Goal: Navigation & Orientation: Find specific page/section

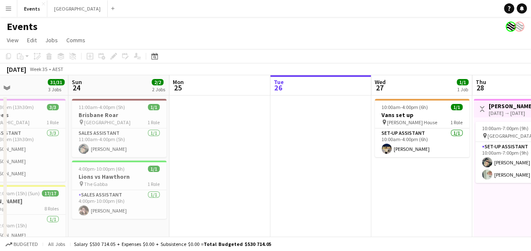
scroll to position [0, 262]
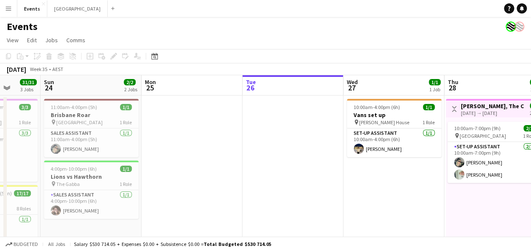
drag, startPoint x: 260, startPoint y: 173, endPoint x: 358, endPoint y: 179, distance: 97.7
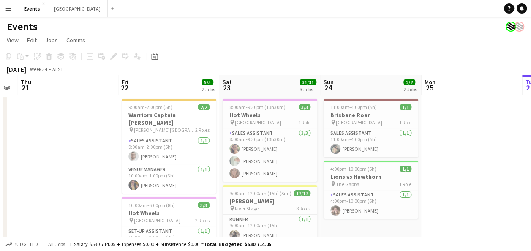
scroll to position [0, 182]
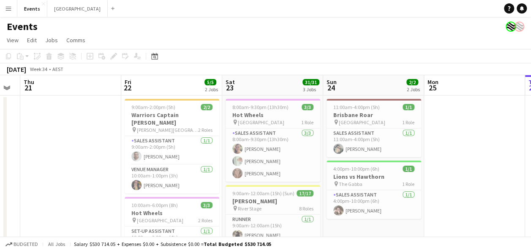
drag, startPoint x: 439, startPoint y: 175, endPoint x: 459, endPoint y: 169, distance: 20.6
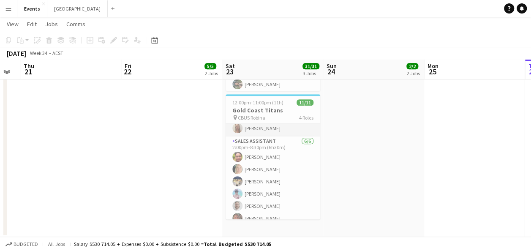
scroll to position [105, 0]
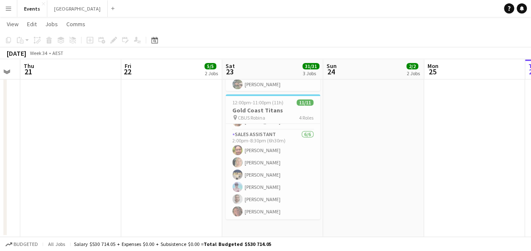
click at [8, 7] on app-icon "Menu" at bounding box center [8, 8] width 7 height 7
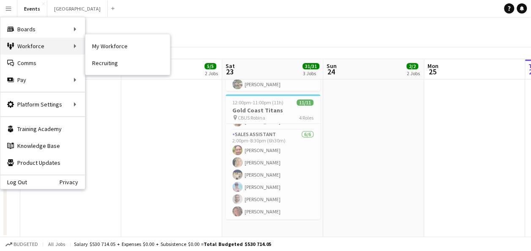
click at [50, 44] on div "Workforce Workforce" at bounding box center [42, 46] width 84 height 17
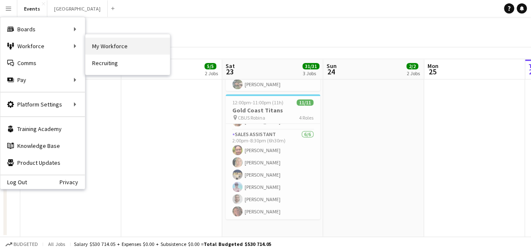
click at [107, 42] on link "My Workforce" at bounding box center [127, 46] width 84 height 17
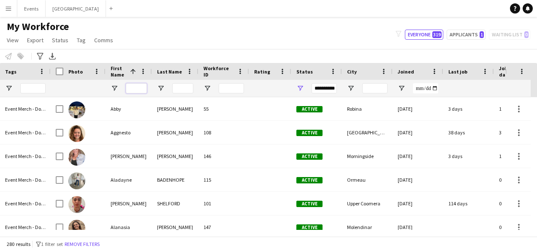
click at [143, 90] on input "First Name Filter Input" at bounding box center [136, 88] width 21 height 10
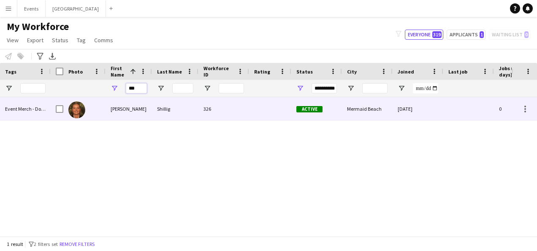
type input "***"
click at [157, 112] on div "Shillig" at bounding box center [175, 108] width 46 height 23
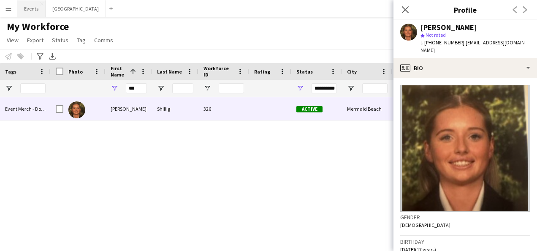
click at [28, 6] on button "Events Close" at bounding box center [31, 8] width 28 height 16
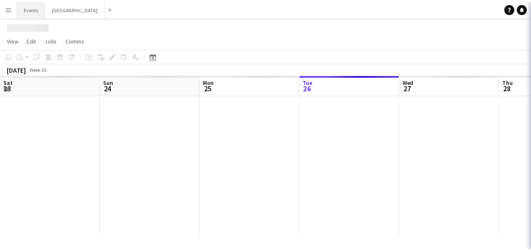
scroll to position [0, 202]
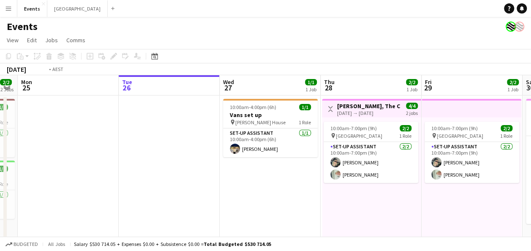
drag, startPoint x: 474, startPoint y: 224, endPoint x: 538, endPoint y: 233, distance: 64.9
click at [531, 233] on html "Menu Boards Boards Boards All jobs Status Workforce Workforce My Workforce Recr…" at bounding box center [265, 235] width 531 height 470
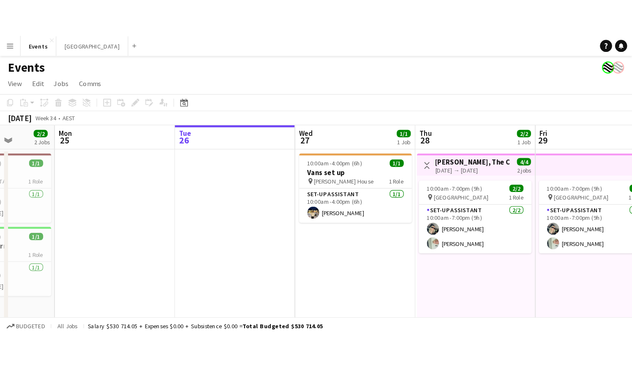
scroll to position [0, 236]
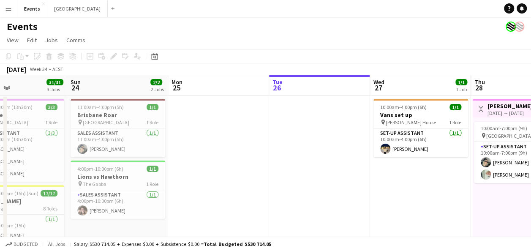
drag, startPoint x: 164, startPoint y: 182, endPoint x: 250, endPoint y: 183, distance: 86.1
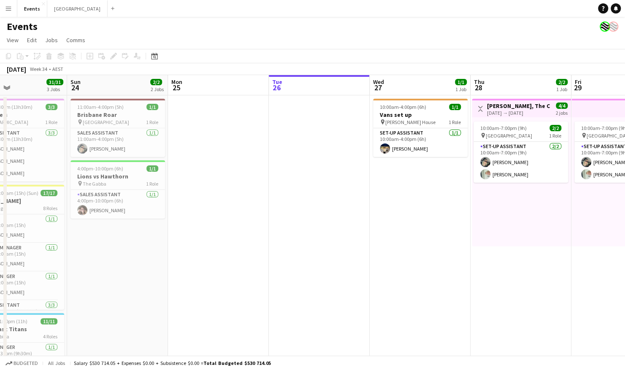
click at [8, 8] on app-icon "Menu" at bounding box center [8, 8] width 7 height 7
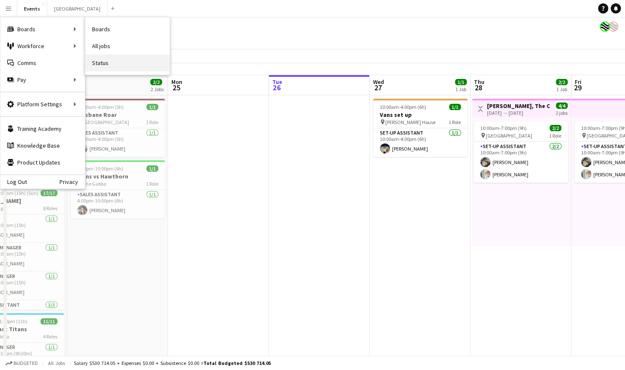
click at [113, 60] on link "Status" at bounding box center [127, 62] width 84 height 17
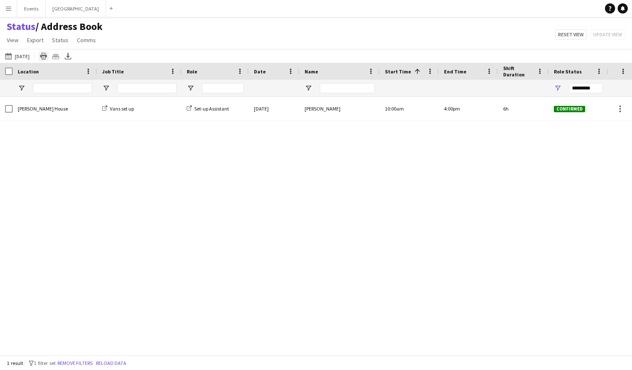
click at [49, 55] on div "Print table" at bounding box center [43, 56] width 10 height 10
click at [28, 55] on button "[DATE] to [DATE] [DATE]" at bounding box center [17, 56] width 28 height 10
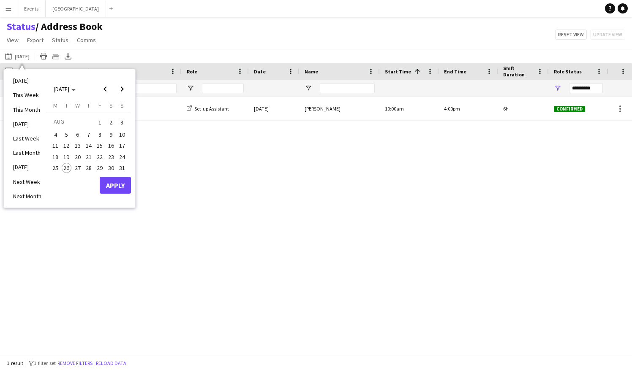
click at [122, 154] on span "24" at bounding box center [122, 157] width 10 height 10
click at [125, 185] on button "Apply" at bounding box center [115, 185] width 31 height 17
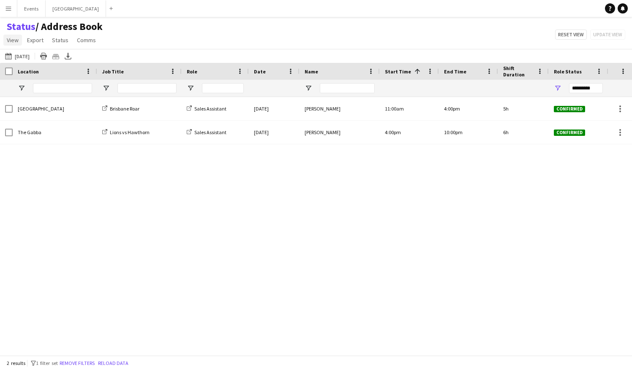
click at [12, 40] on span "View" at bounding box center [13, 40] width 12 height 8
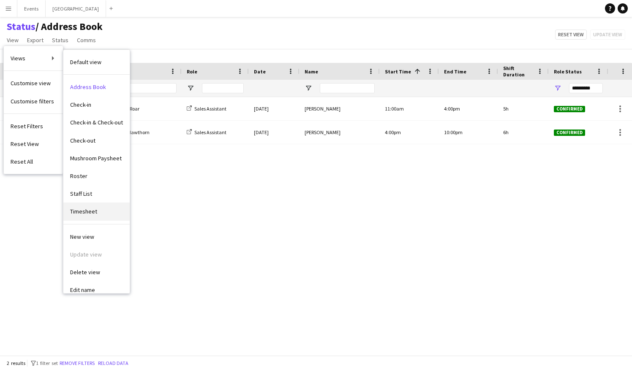
click at [102, 218] on link "Timesheet" at bounding box center [96, 212] width 66 height 18
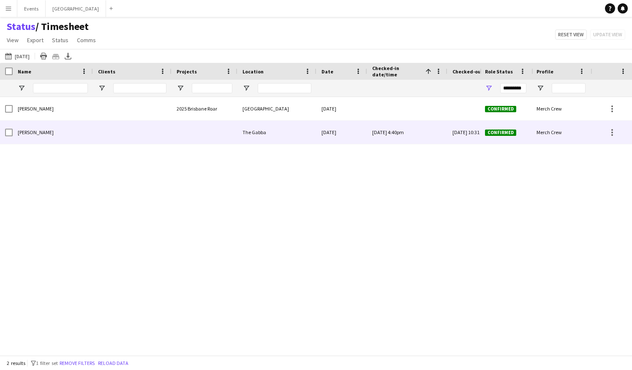
click at [35, 130] on span "[PERSON_NAME]" at bounding box center [36, 132] width 36 height 6
click at [36, 136] on span "[PERSON_NAME]" at bounding box center [36, 132] width 36 height 6
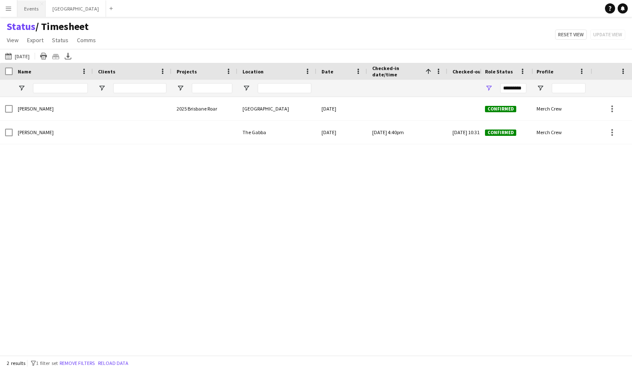
click at [31, 6] on button "Events Close" at bounding box center [31, 8] width 28 height 16
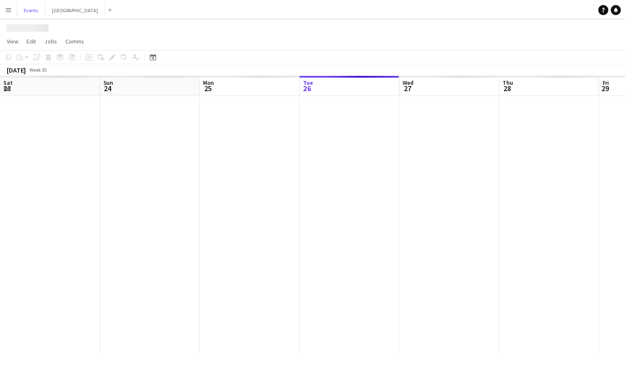
scroll to position [0, 202]
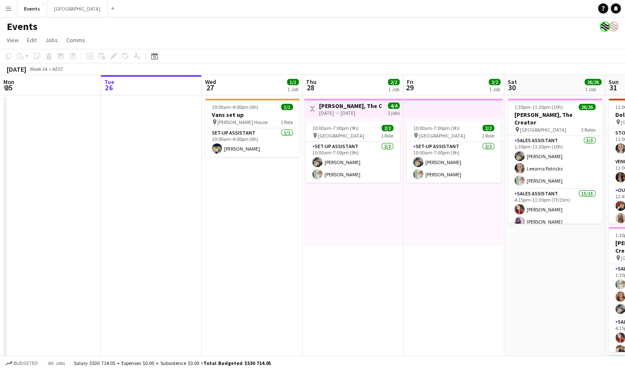
drag, startPoint x: 410, startPoint y: 279, endPoint x: 331, endPoint y: 268, distance: 80.1
click at [520, 250] on app-calendar-viewport "Sat 23 31/31 3 Jobs Sun 24 2/2 2 Jobs Mon 25 Tue 26 Wed 27 1/1 1 Job Thu 28 2/2…" at bounding box center [312, 265] width 625 height 381
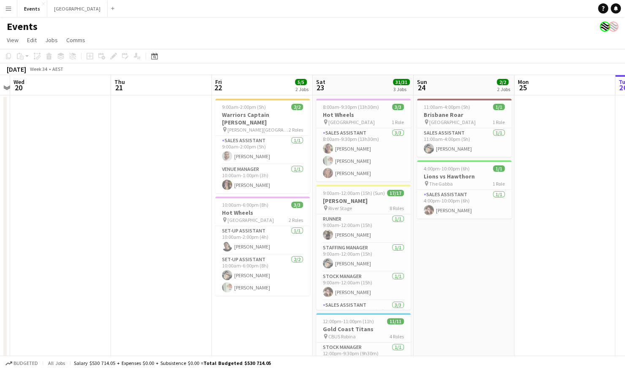
drag, startPoint x: 362, startPoint y: 254, endPoint x: 442, endPoint y: 254, distance: 79.8
click at [442, 250] on app-calendar-viewport "Mon 18 Tue 19 Wed 20 Thu 21 Fri 22 5/5 2 Jobs Sat 23 31/31 3 Jobs Sun 24 2/2 2 …" at bounding box center [312, 265] width 625 height 381
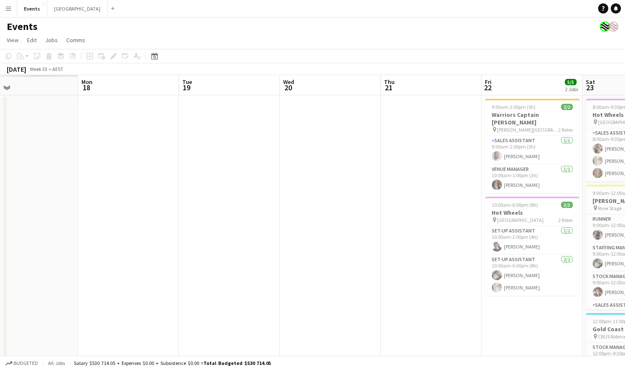
drag, startPoint x: 171, startPoint y: 230, endPoint x: 215, endPoint y: 231, distance: 43.9
click at [383, 228] on app-calendar-viewport "Fri 15 Sat 16 Sun 17 Mon 18 Tue 19 Wed 20 Thu 21 Fri 22 5/5 2 Jobs Sat 23 31/31…" at bounding box center [312, 265] width 625 height 381
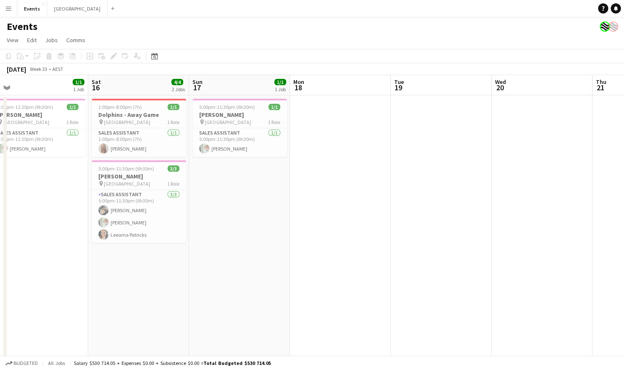
drag, startPoint x: 189, startPoint y: 229, endPoint x: 395, endPoint y: 227, distance: 206.5
click at [395, 227] on app-calendar-viewport "Wed 13 Thu 14 Fri 15 1/1 1 Job Sat 16 4/4 2 Jobs Sun 17 1/1 1 Job Mon 18 Tue 19…" at bounding box center [312, 265] width 625 height 381
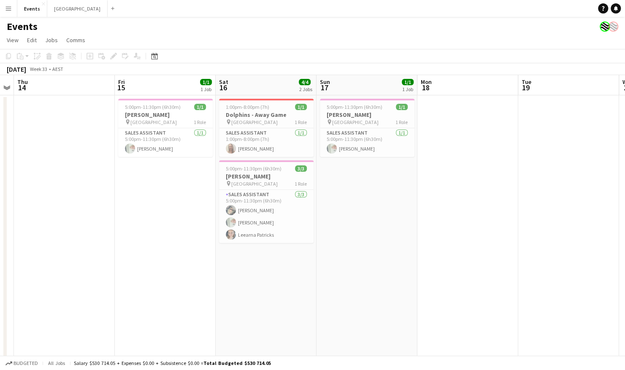
drag, startPoint x: 71, startPoint y: 235, endPoint x: 295, endPoint y: 237, distance: 224.2
click at [298, 236] on app-calendar-viewport "Tue 12 Wed 13 Thu 14 Fri 15 1/1 1 Job Sat 16 4/4 2 Jobs Sun 17 1/1 1 Job Mon 18…" at bounding box center [312, 265] width 625 height 381
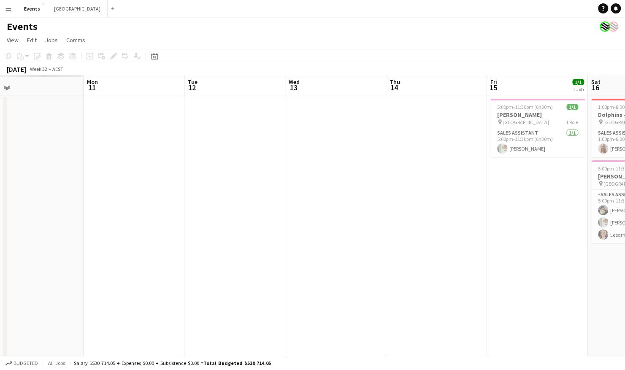
drag, startPoint x: 365, startPoint y: 232, endPoint x: 175, endPoint y: 241, distance: 190.2
click at [364, 233] on app-calendar-viewport "Fri 8 Sat 9 Sun 10 Mon 11 Tue 12 Wed 13 Thu 14 Fri 15 1/1 1 Job Sat 16 4/4 2 Jo…" at bounding box center [312, 265] width 625 height 381
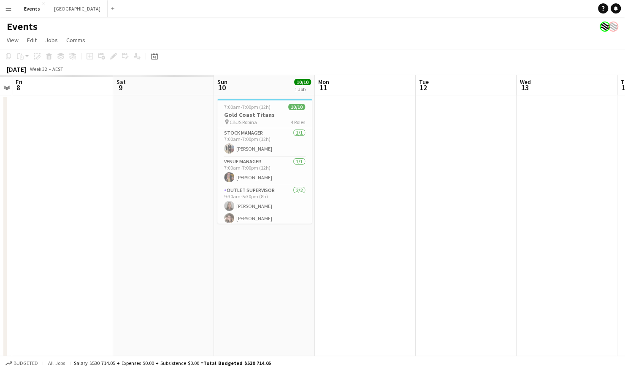
drag, startPoint x: 134, startPoint y: 241, endPoint x: 359, endPoint y: 233, distance: 224.7
click at [416, 231] on app-calendar-viewport "Wed 6 Thu 7 Fri 8 Sat 9 Sun 10 10/10 1 Job Mon 11 Tue 12 Wed 13 Thu 14 Fri 15 1…" at bounding box center [312, 265] width 625 height 381
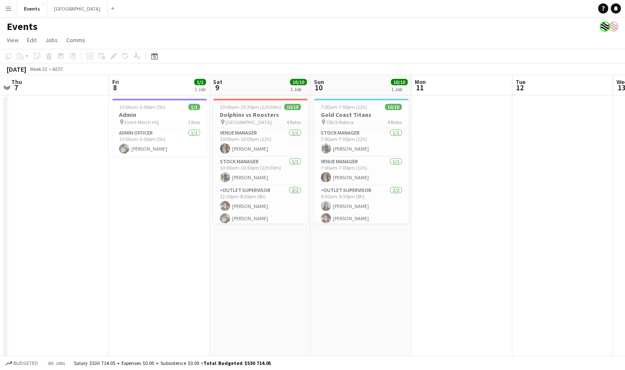
scroll to position [0, 258]
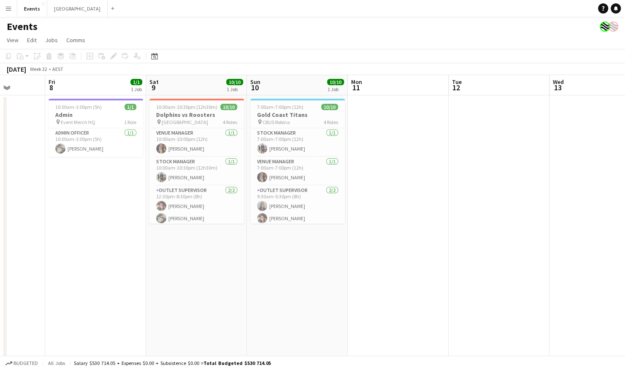
drag, startPoint x: 163, startPoint y: 236, endPoint x: 247, endPoint y: 235, distance: 84.4
click at [247, 235] on app-calendar-viewport "Tue 5 Wed 6 Thu 7 Fri 8 1/1 1 Job Sat 9 10/10 1 Job Sun 10 10/10 1 Job Mon 11 T…" at bounding box center [312, 265] width 625 height 381
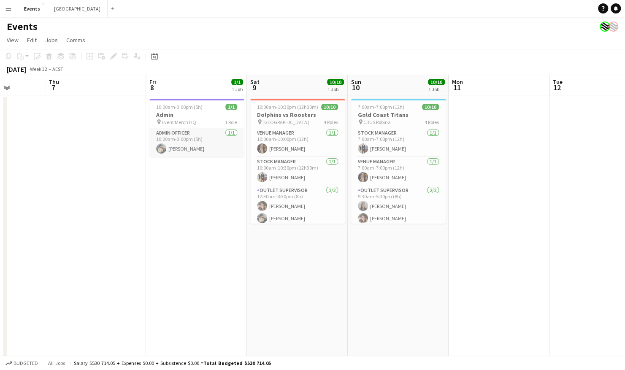
click at [194, 136] on app-card-role "Admin Officer [DATE] 10:00am-3:00pm (5h) [PERSON_NAME]" at bounding box center [196, 142] width 95 height 29
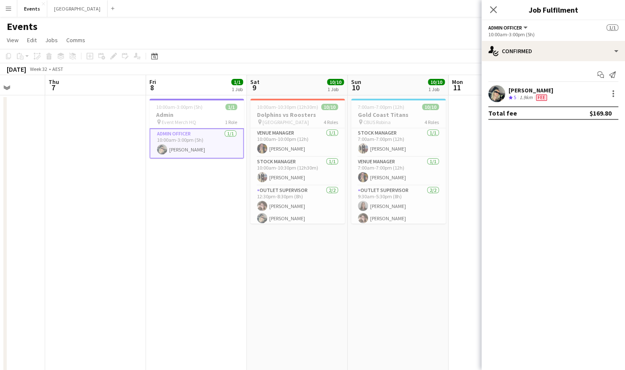
click at [524, 99] on div "1.9km" at bounding box center [526, 97] width 16 height 7
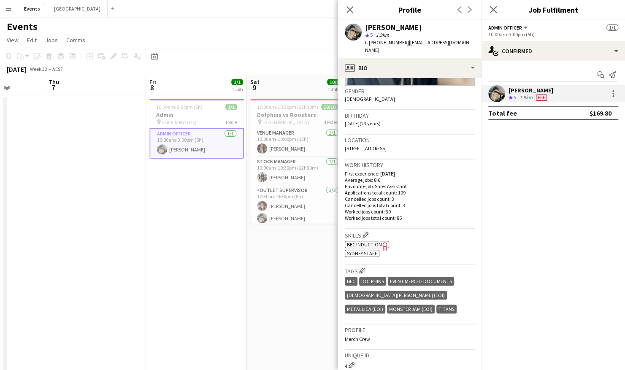
scroll to position [127, 0]
click at [210, 121] on div "pin Event Merch HQ 1 Role" at bounding box center [196, 122] width 95 height 7
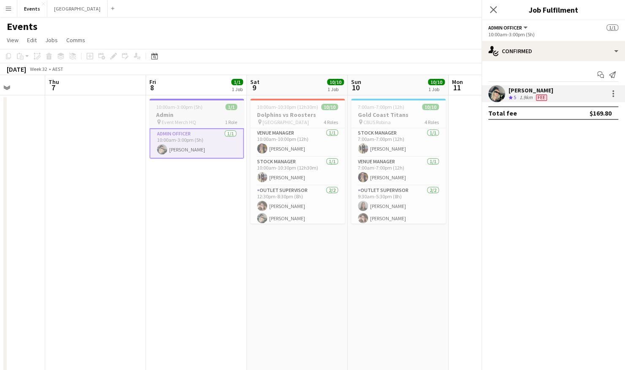
scroll to position [0, 257]
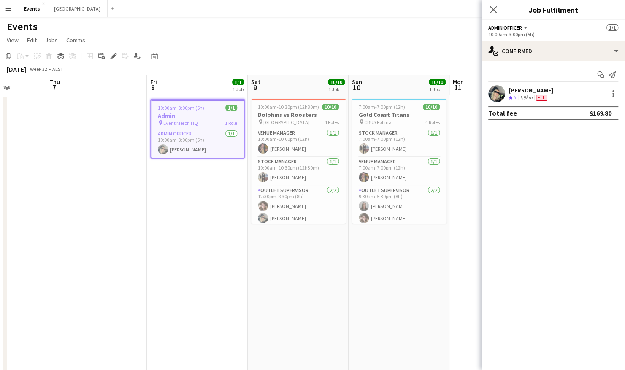
click at [193, 111] on span "10:00am-3:00pm (5h)" at bounding box center [181, 108] width 46 height 6
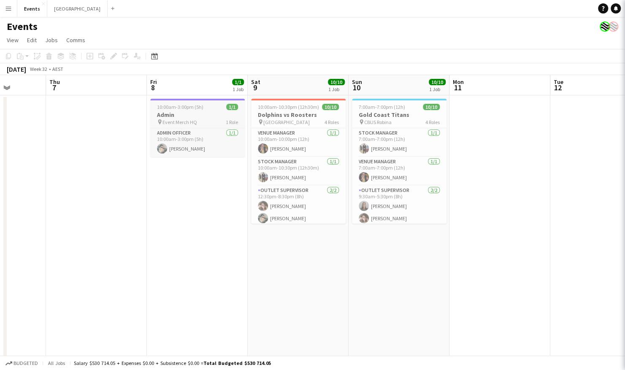
click at [193, 111] on h3 "Admin" at bounding box center [197, 115] width 95 height 8
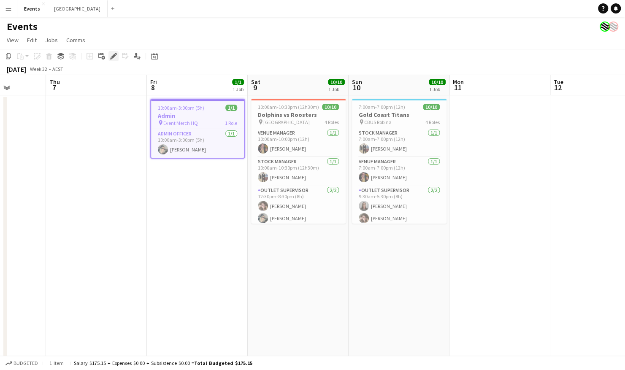
click at [114, 55] on icon at bounding box center [113, 56] width 5 height 5
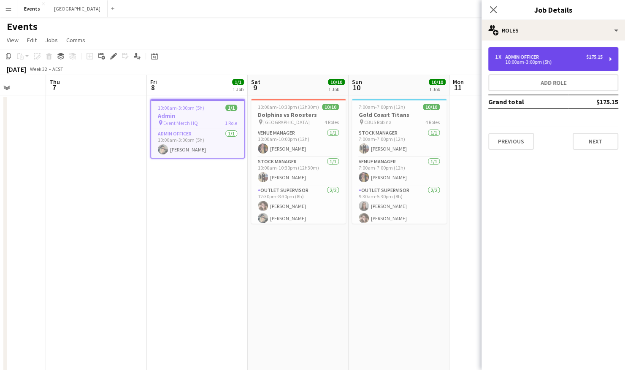
click at [516, 54] on div "1 x Admin Officer $175.15 10:00am-3:00pm (5h)" at bounding box center [553, 59] width 130 height 24
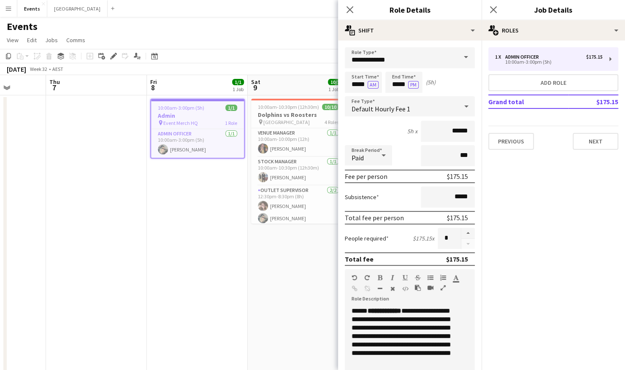
click at [196, 220] on app-date-cell "10:00am-3:00pm (5h) 1/1 Admin pin Event Merch HQ 1 Role Admin Officer [DATE] 10…" at bounding box center [197, 275] width 101 height 361
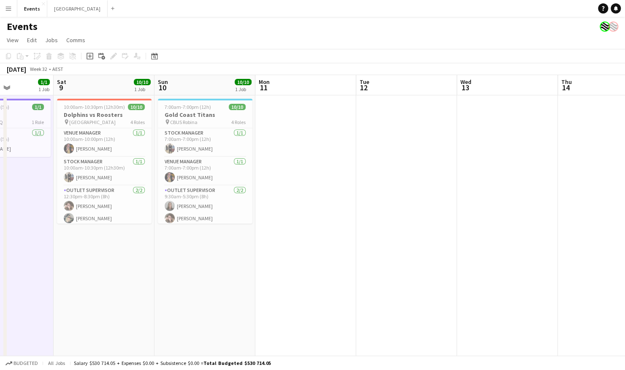
scroll to position [0, 260]
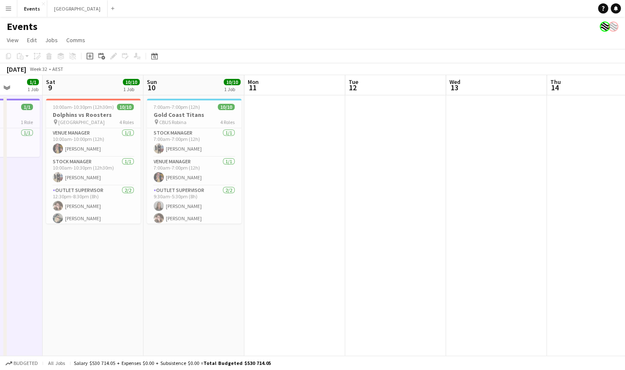
drag, startPoint x: 522, startPoint y: 173, endPoint x: 330, endPoint y: 179, distance: 191.8
click at [330, 179] on app-calendar-viewport "Wed 6 Thu 7 Fri 8 1/1 1 Job Sat 9 10/10 1 Job Sun 10 10/10 1 Job Mon 11 Tue 12 …" at bounding box center [312, 265] width 625 height 381
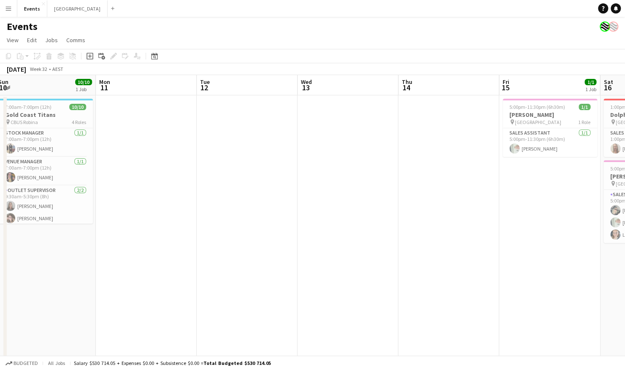
drag, startPoint x: 600, startPoint y: 220, endPoint x: 250, endPoint y: 216, distance: 350.4
click at [250, 216] on app-calendar-viewport "Wed 6 Thu 7 Fri 8 1/1 1 Job Sat 9 10/10 1 Job Sun 10 10/10 1 Job Mon 11 Tue 12 …" at bounding box center [312, 265] width 625 height 381
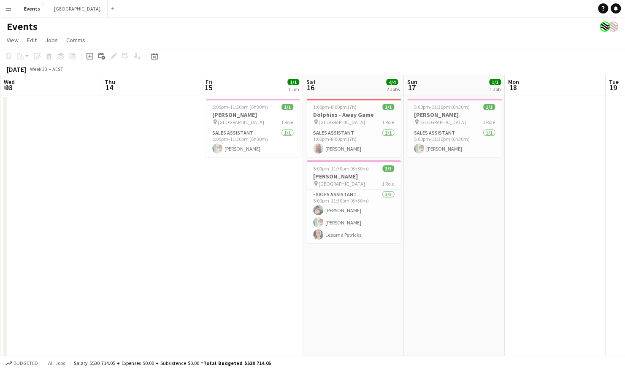
scroll to position [0, 333]
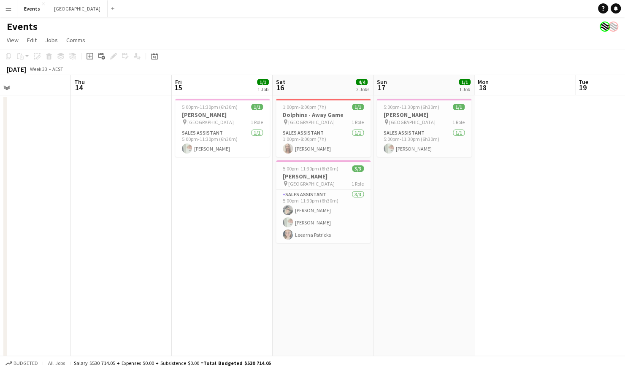
drag, startPoint x: 546, startPoint y: 206, endPoint x: 421, endPoint y: 206, distance: 125.4
click at [421, 206] on app-calendar-viewport "Sun 10 10/10 1 Job Mon 11 Tue 12 Wed 13 Thu 14 Fri 15 1/1 1 Job Sat 16 4/4 2 Jo…" at bounding box center [312, 265] width 625 height 381
